Goal: Complete application form

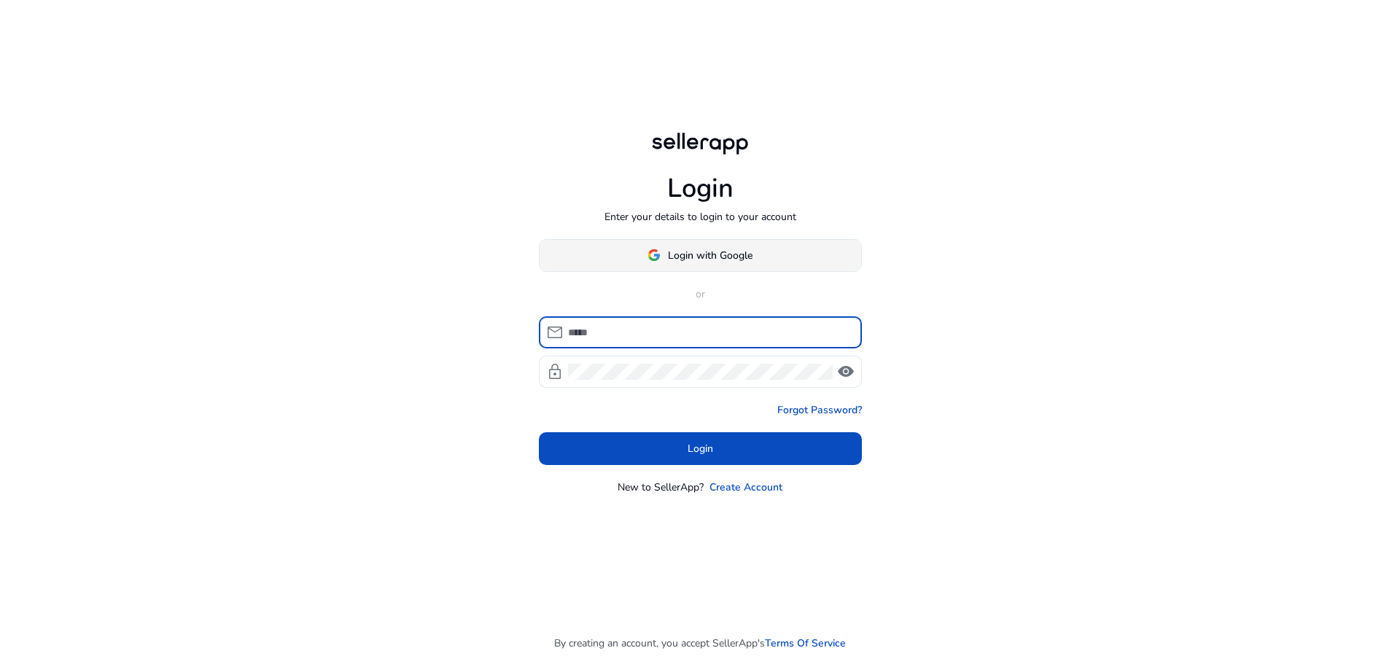
click at [785, 258] on span at bounding box center [699, 255] width 321 height 35
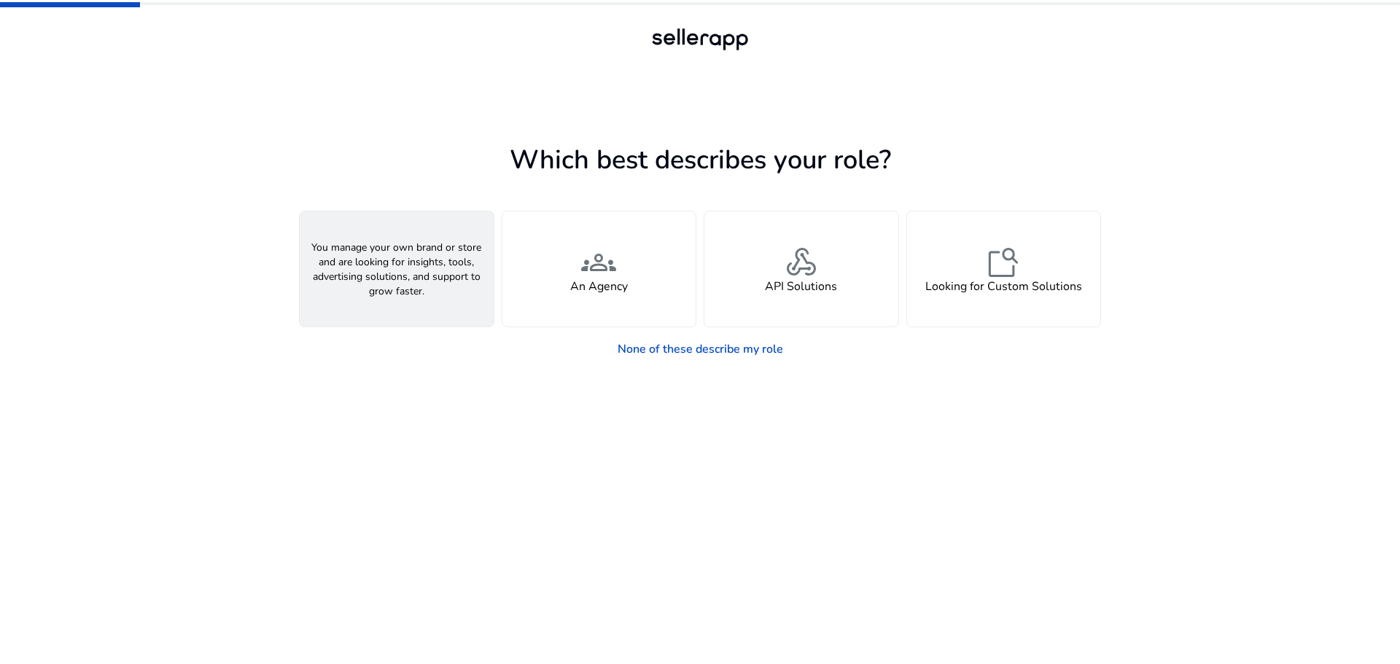
click at [393, 255] on span "person" at bounding box center [396, 262] width 35 height 35
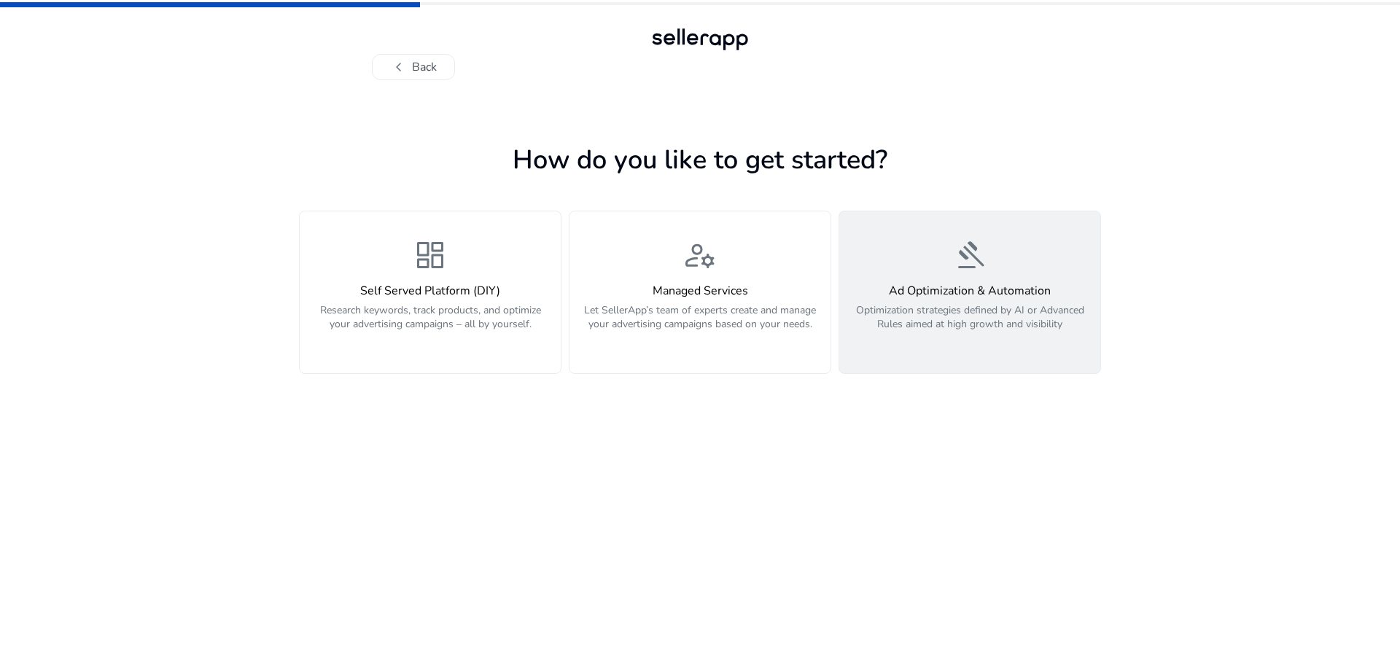
click at [975, 294] on h4 "Ad Optimization & Automation" at bounding box center [969, 291] width 243 height 14
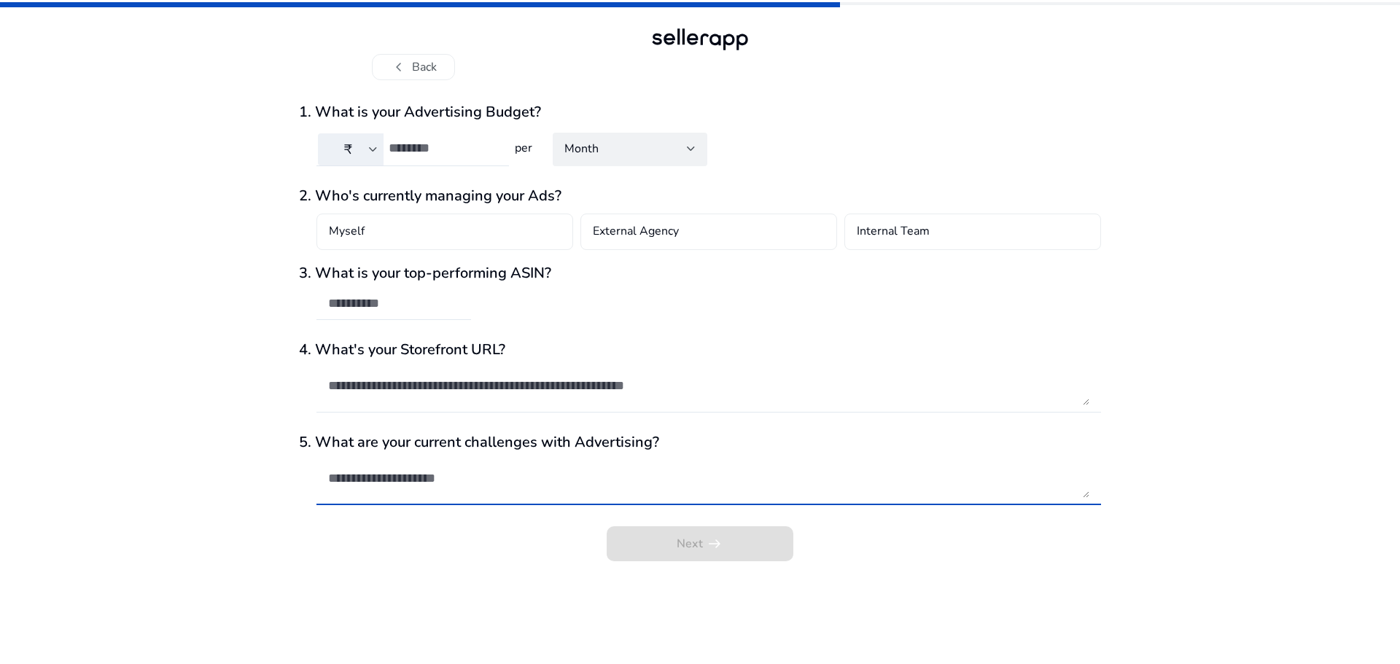
click at [609, 462] on textarea at bounding box center [708, 478] width 761 height 39
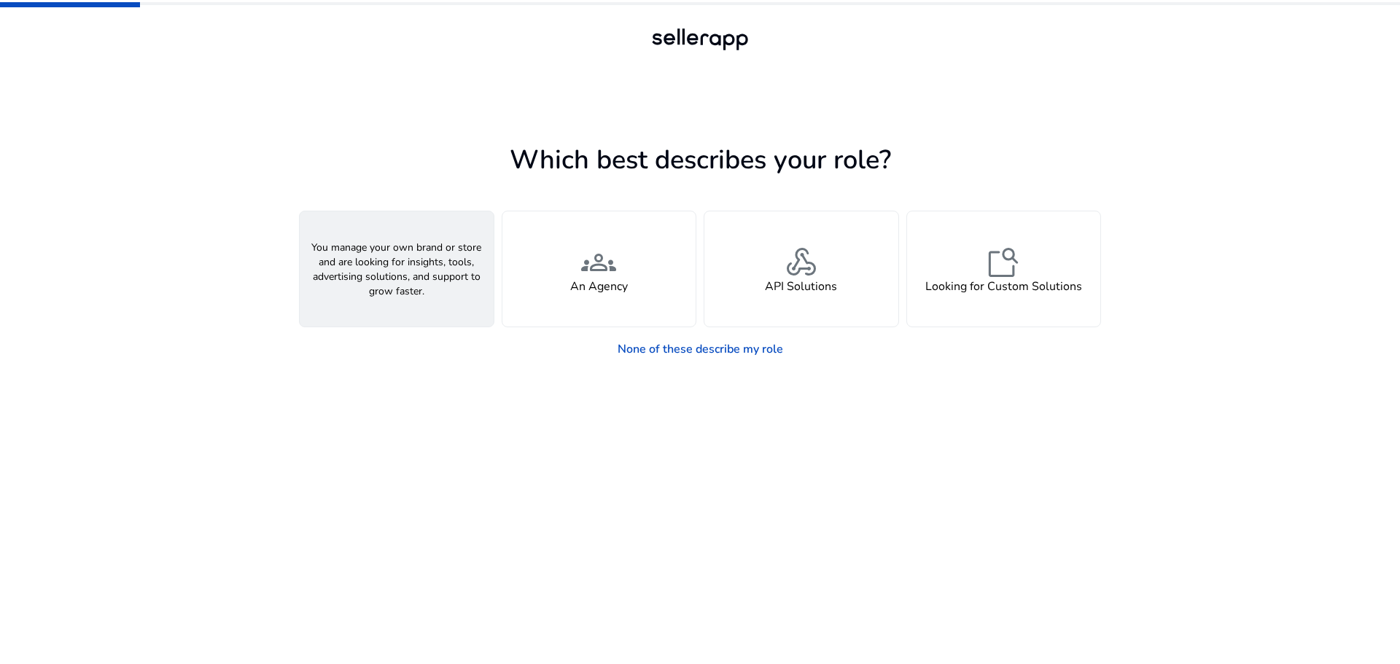
click at [364, 290] on div "person A Seller" at bounding box center [397, 268] width 194 height 115
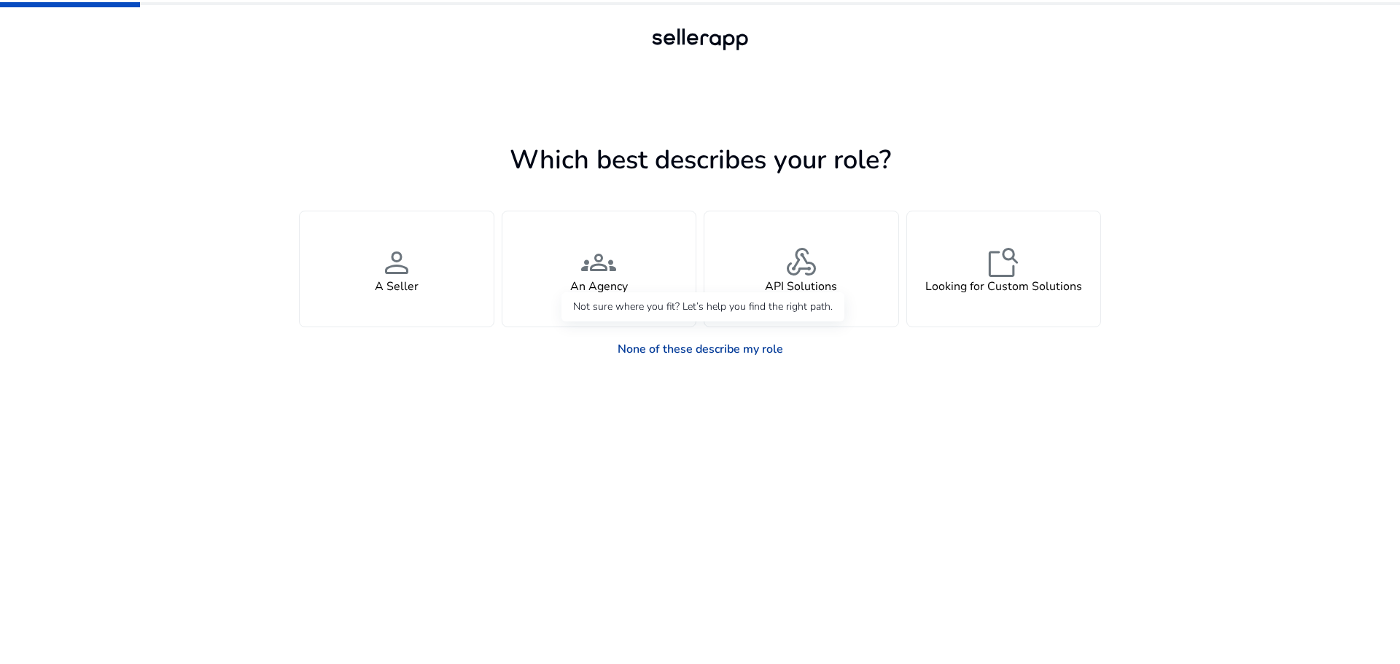
click at [710, 351] on link "None of these describe my role" at bounding box center [700, 349] width 189 height 29
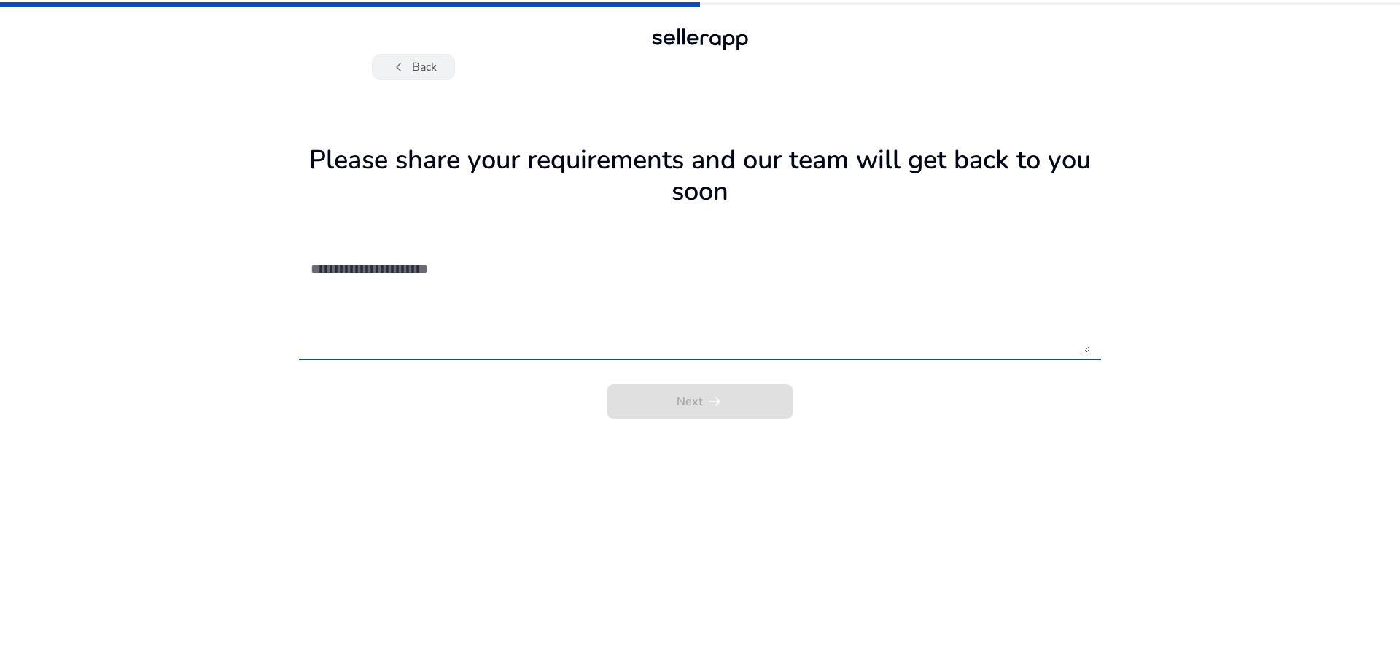
click at [413, 72] on button "chevron_left Back" at bounding box center [413, 67] width 83 height 26
